Goal: Check status

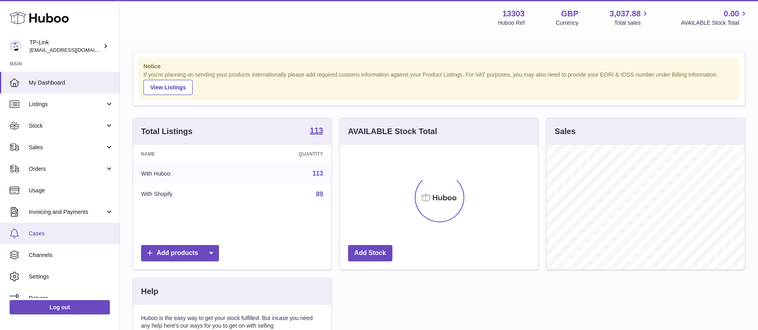
scroll to position [125, 198]
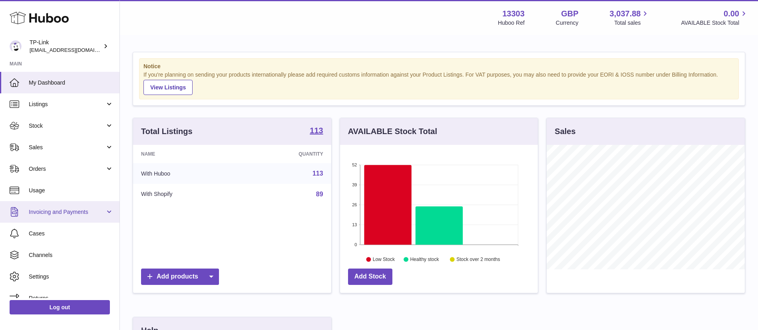
click at [96, 212] on span "Invoicing and Payments" at bounding box center [67, 213] width 76 height 8
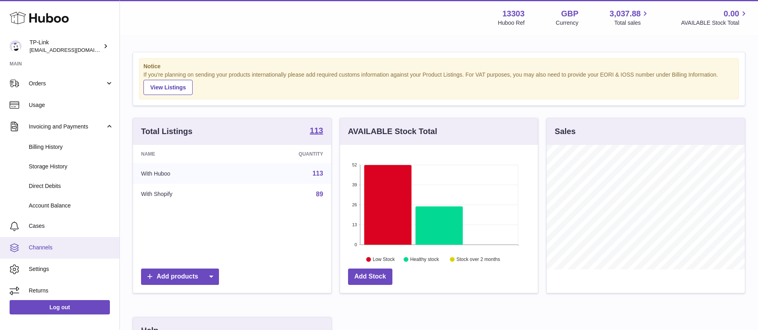
scroll to position [89, 0]
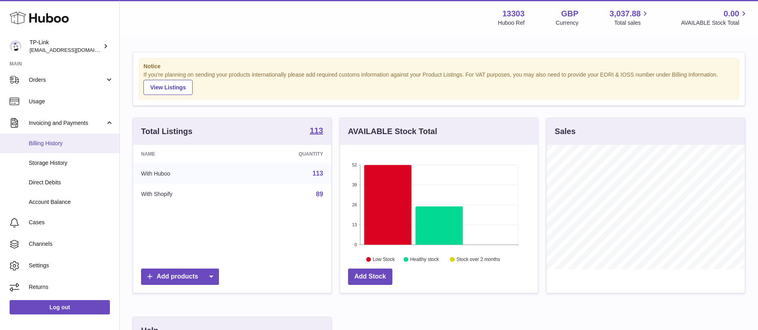
click at [83, 142] on span "Billing History" at bounding box center [71, 144] width 85 height 8
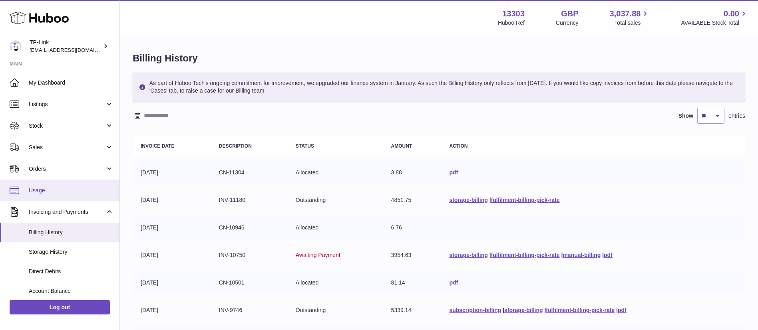
click at [54, 194] on link "Usage" at bounding box center [59, 191] width 119 height 22
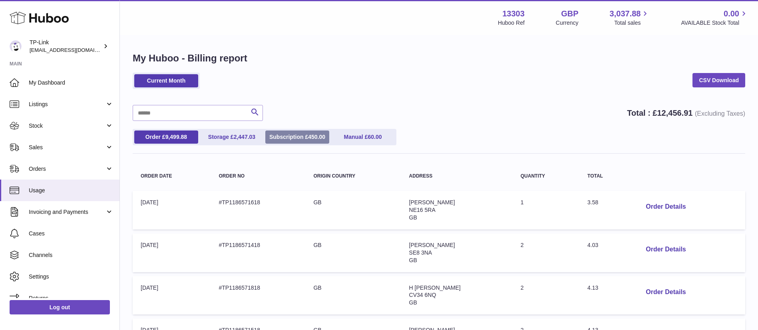
click at [298, 136] on link "Subscription £ 450.00" at bounding box center [297, 137] width 64 height 13
